Goal: Task Accomplishment & Management: Use online tool/utility

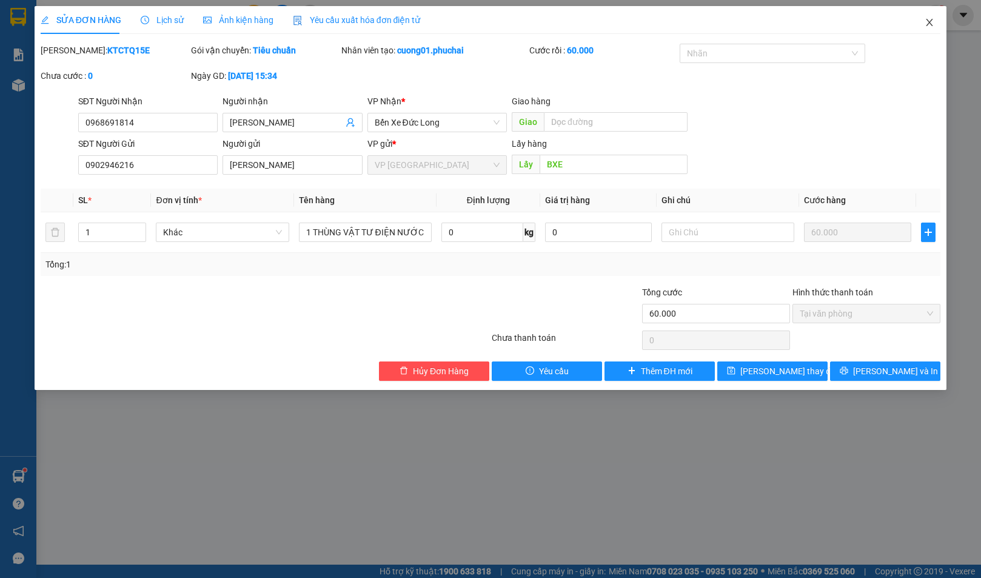
click at [931, 22] on icon "close" at bounding box center [930, 22] width 7 height 7
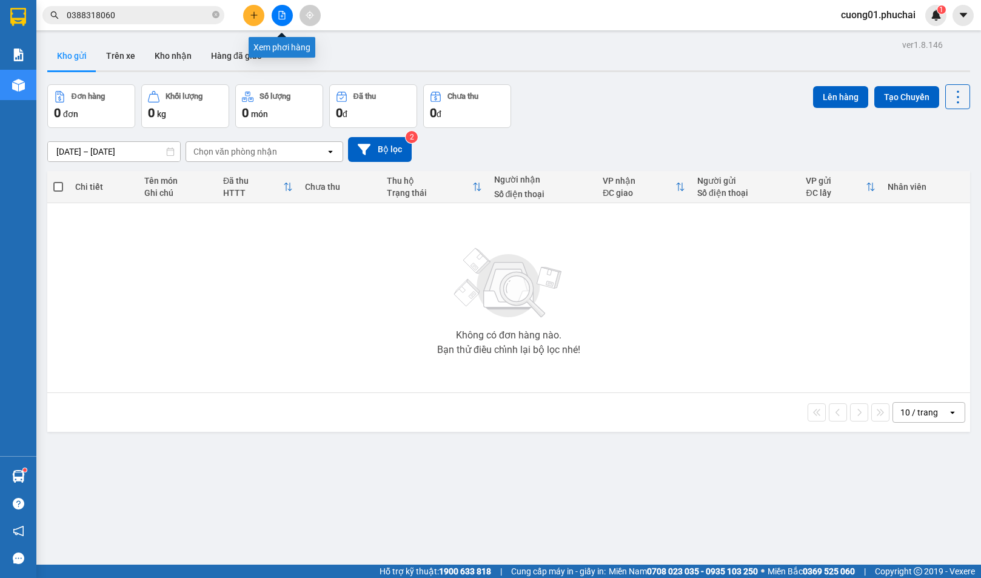
click at [281, 11] on icon "file-add" at bounding box center [282, 15] width 7 height 8
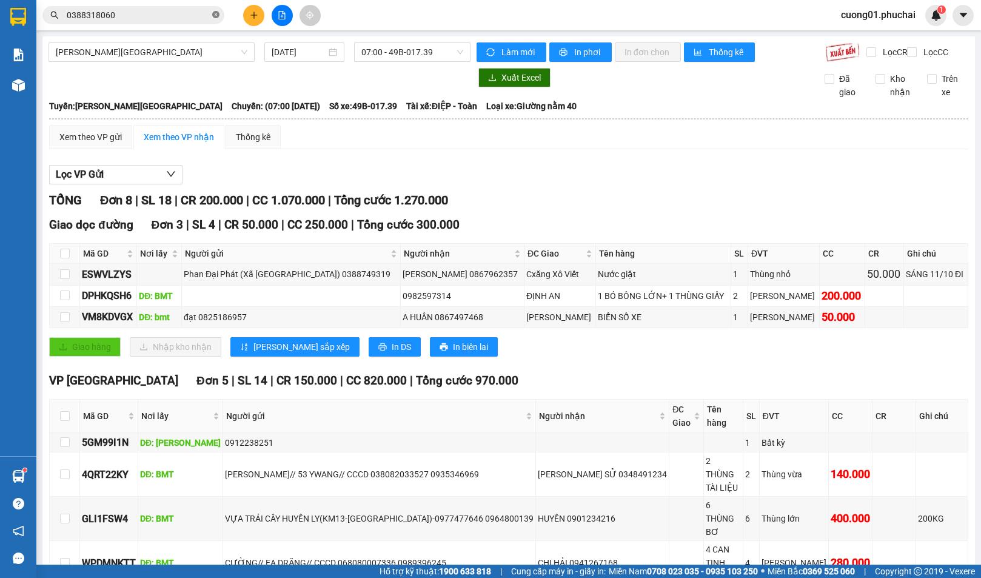
click at [214, 15] on icon "close-circle" at bounding box center [215, 14] width 7 height 7
click at [202, 62] on div "[PERSON_NAME] - [GEOGRAPHIC_DATA] [DATE] 07:00 - 49B-017.39" at bounding box center [260, 51] width 422 height 19
click at [200, 58] on span "[PERSON_NAME][GEOGRAPHIC_DATA]" at bounding box center [152, 52] width 192 height 18
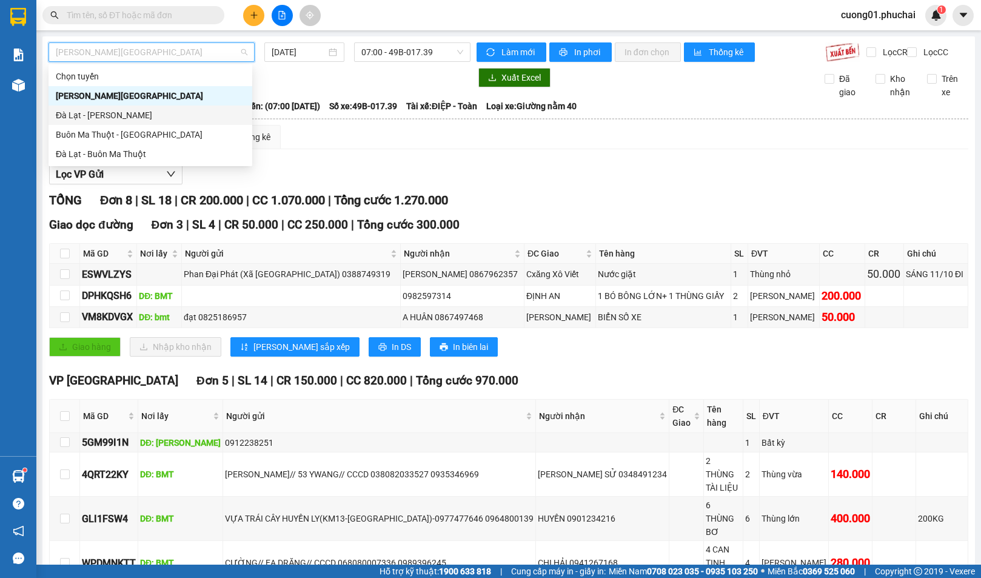
click at [143, 124] on div "Đà Lạt - [PERSON_NAME]" at bounding box center [151, 115] width 204 height 19
type input "[DATE]"
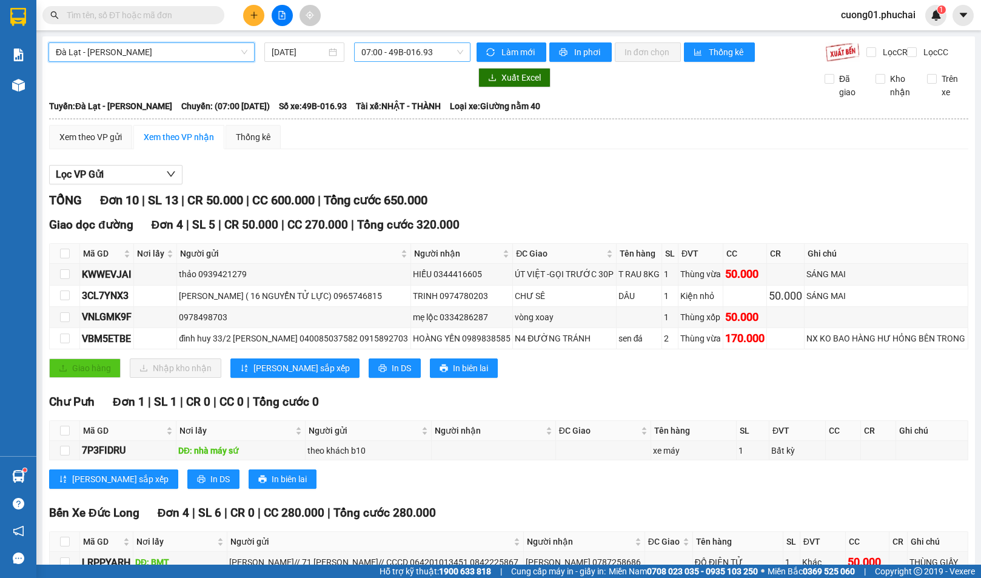
click at [389, 55] on span "07:00 - 49B-016.93" at bounding box center [412, 52] width 102 height 18
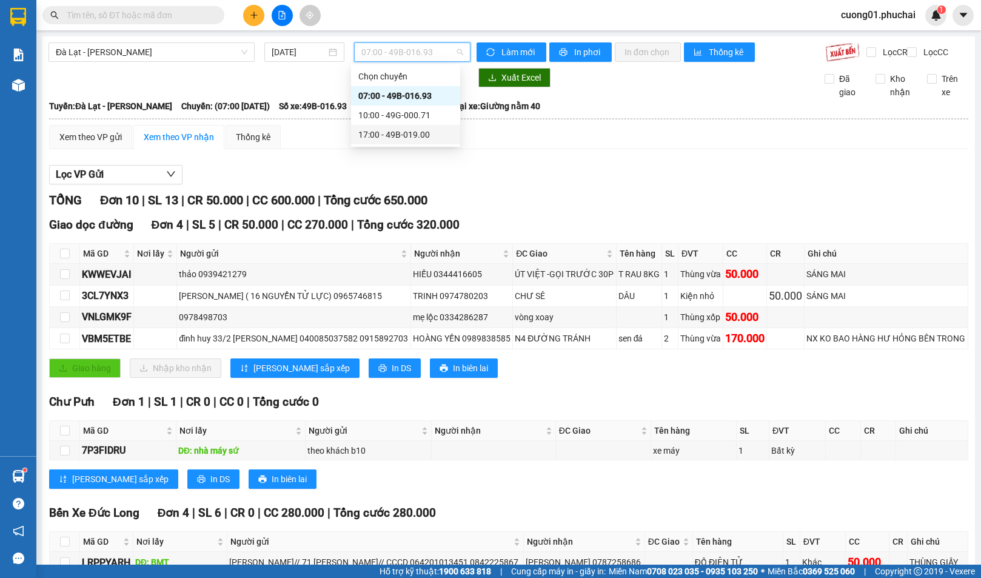
click at [383, 137] on div "17:00 - 49B-019.00" at bounding box center [405, 134] width 95 height 13
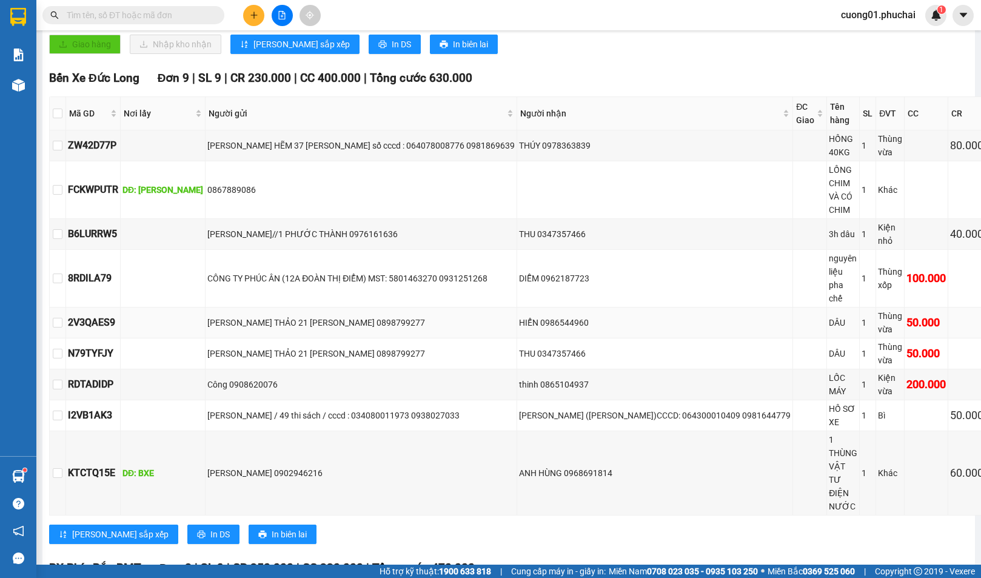
scroll to position [303, 0]
click at [871, 459] on div "Bến Xe [GEOGRAPHIC_DATA] 9 | SL 9 | CR 230.000 | CC 400.000 | Tổng cước 630.000…" at bounding box center [528, 311] width 958 height 484
